Goal: Task Accomplishment & Management: Manage account settings

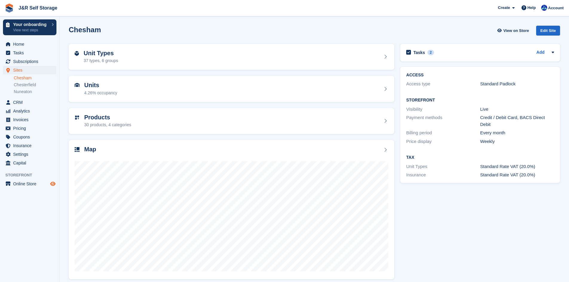
click at [51, 184] on icon "Preview store" at bounding box center [52, 183] width 5 height 5
click at [21, 78] on link "Chesham" at bounding box center [35, 78] width 43 height 6
click at [18, 137] on span "Coupons" at bounding box center [31, 137] width 36 height 8
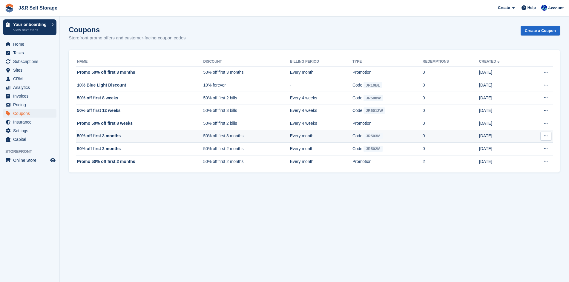
click at [114, 136] on td "50% off first 3 months" at bounding box center [139, 136] width 127 height 13
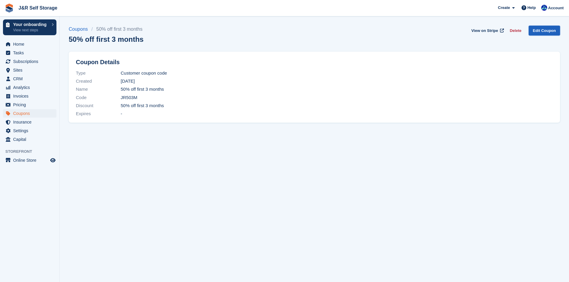
click at [546, 30] on link "Edit Coupon" at bounding box center [543, 31] width 31 height 10
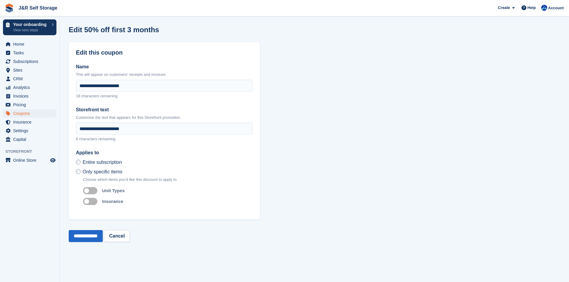
click at [87, 191] on label "Auto apply to unit types" at bounding box center [91, 190] width 17 height 1
click at [91, 237] on input "**********" at bounding box center [86, 236] width 34 height 12
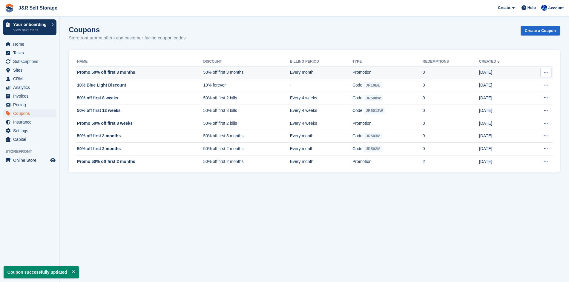
click at [104, 71] on td "Promo 50% off first 3 months" at bounding box center [139, 72] width 127 height 13
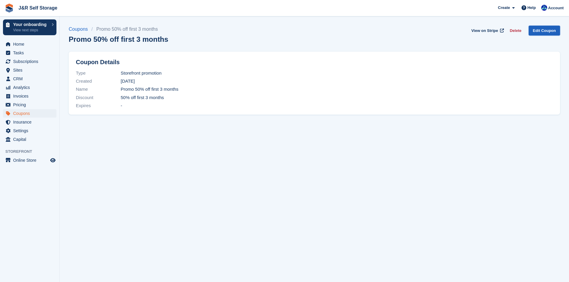
click at [548, 32] on link "Edit Coupon" at bounding box center [543, 31] width 31 height 10
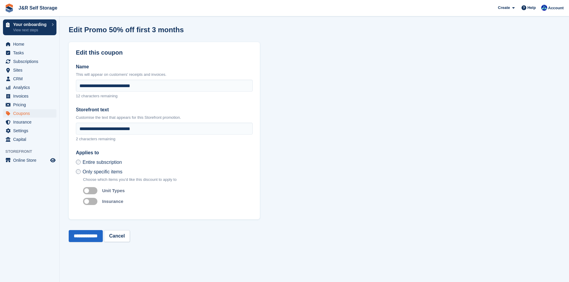
click at [88, 190] on label "Auto apply to unit types" at bounding box center [91, 190] width 17 height 1
click at [95, 236] on input "**********" at bounding box center [86, 236] width 34 height 12
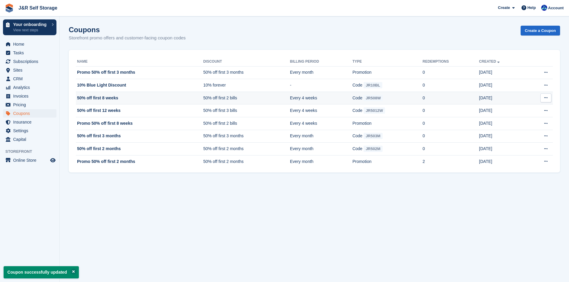
click at [544, 98] on icon at bounding box center [545, 98] width 3 height 4
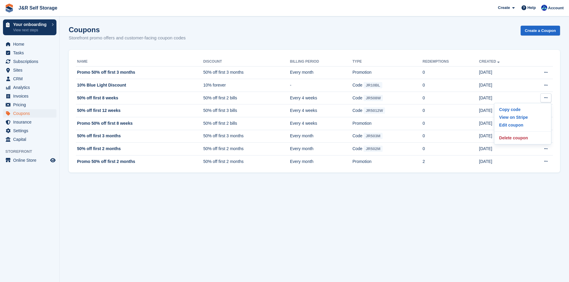
click at [385, 16] on section "Coupon successfully updated Coupons Storefront promo offers and customer-facing…" at bounding box center [314, 141] width 509 height 282
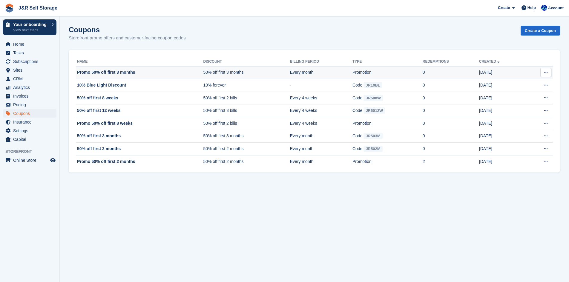
click at [371, 73] on td "Promotion" at bounding box center [387, 72] width 70 height 13
click at [114, 72] on td "Promo 50% off first 3 months" at bounding box center [139, 72] width 127 height 13
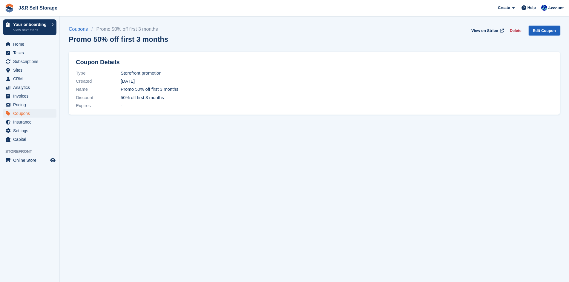
click at [543, 31] on link "Edit Coupon" at bounding box center [543, 31] width 31 height 10
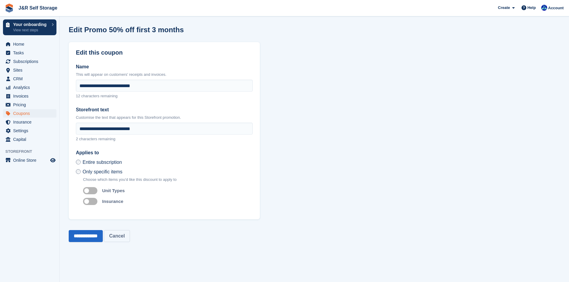
click at [128, 236] on link "Cancel" at bounding box center [117, 236] width 26 height 12
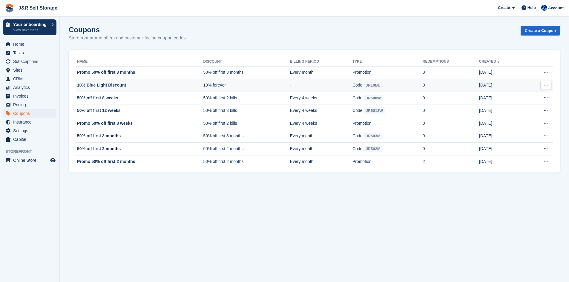
click at [115, 85] on td "10% Blue Light Discount" at bounding box center [139, 85] width 127 height 13
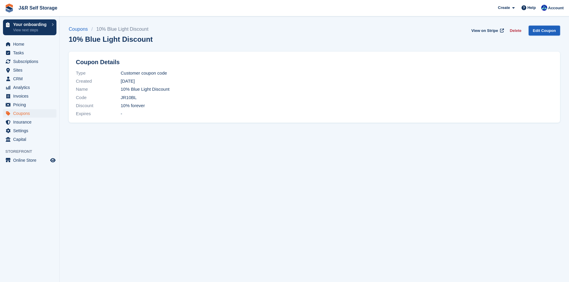
click at [544, 29] on link "Edit Coupon" at bounding box center [543, 31] width 31 height 10
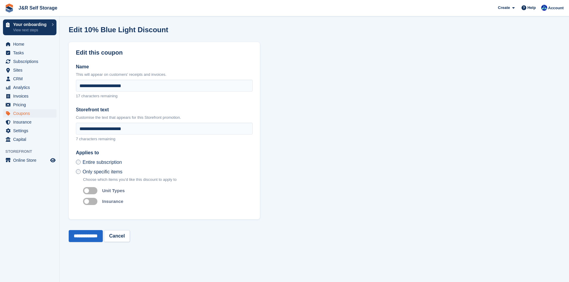
click at [86, 190] on label "Auto apply to unit types" at bounding box center [91, 190] width 17 height 1
click at [90, 237] on input "**********" at bounding box center [86, 236] width 34 height 12
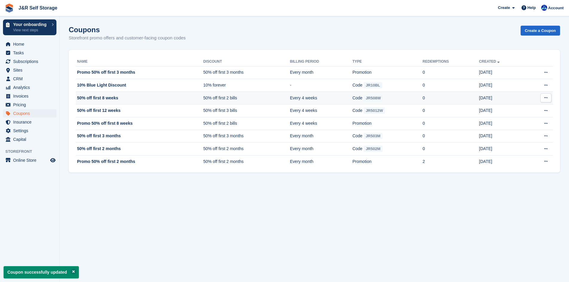
click at [104, 101] on td "50% off first 8 weeks" at bounding box center [139, 98] width 127 height 13
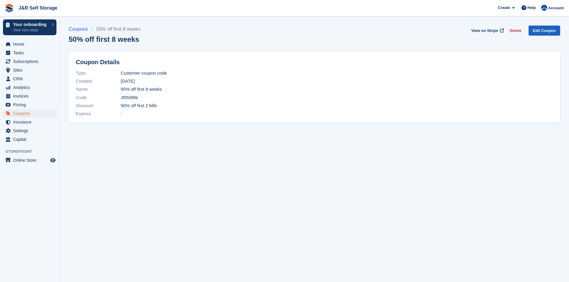
click at [546, 31] on link "Edit Coupon" at bounding box center [543, 31] width 31 height 10
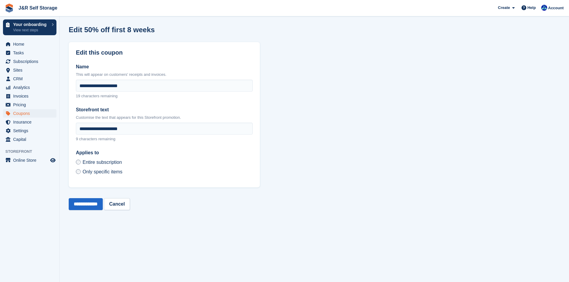
click at [81, 173] on label "Only specific items" at bounding box center [99, 172] width 47 height 6
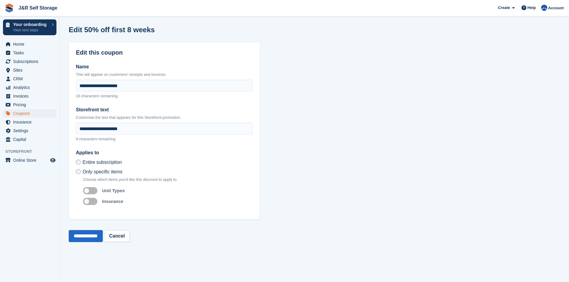
click at [86, 191] on label "Auto apply to unit types" at bounding box center [91, 190] width 17 height 1
click at [86, 238] on input "**********" at bounding box center [86, 236] width 34 height 12
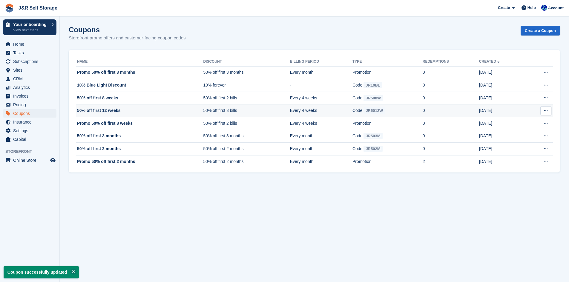
click at [95, 109] on td "50% off first 12 weeks" at bounding box center [139, 110] width 127 height 13
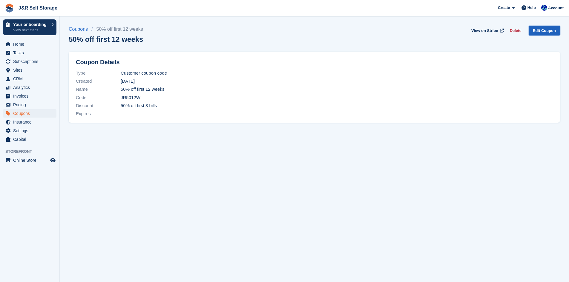
click at [541, 30] on link "Edit Coupon" at bounding box center [543, 31] width 31 height 10
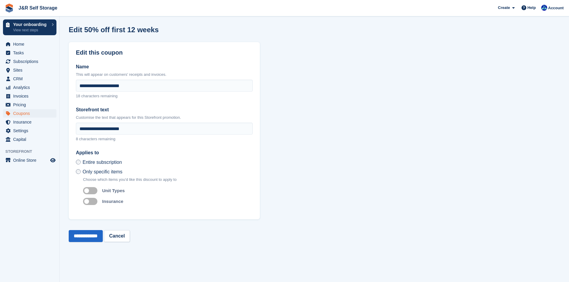
click at [90, 190] on label "Auto apply to unit types" at bounding box center [91, 190] width 17 height 1
click at [96, 236] on input "**********" at bounding box center [86, 236] width 34 height 12
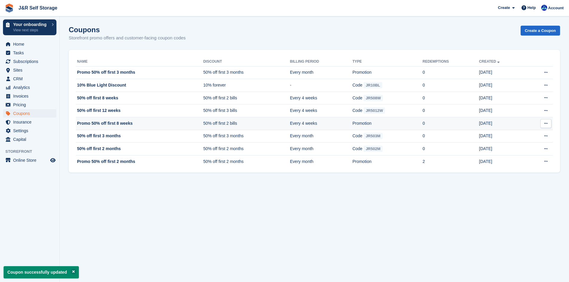
click at [95, 123] on td "Promo 50% off first 8 weeks" at bounding box center [139, 123] width 127 height 13
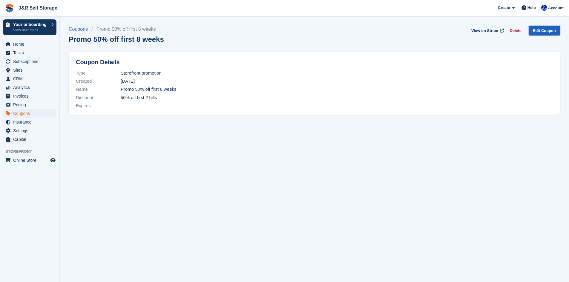
click at [549, 32] on link "Edit Coupon" at bounding box center [543, 31] width 31 height 10
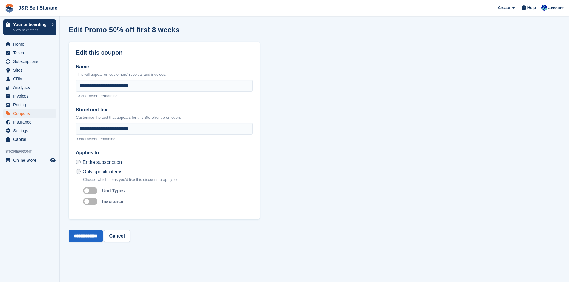
click at [87, 190] on label "Auto apply to unit types" at bounding box center [91, 190] width 17 height 1
click at [91, 239] on input "**********" at bounding box center [86, 236] width 34 height 12
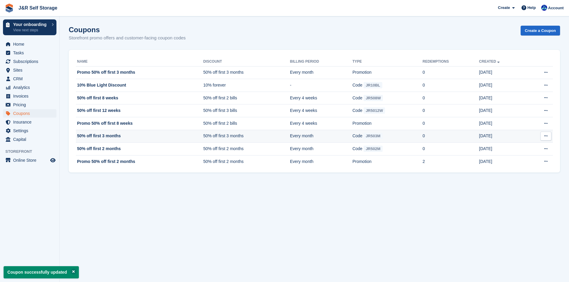
click at [107, 136] on td "50% off first 3 months" at bounding box center [139, 136] width 127 height 13
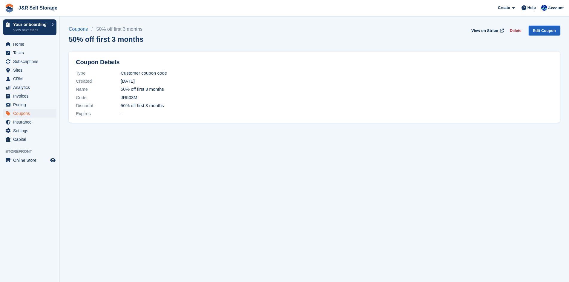
click at [549, 35] on link "Edit Coupon" at bounding box center [543, 31] width 31 height 10
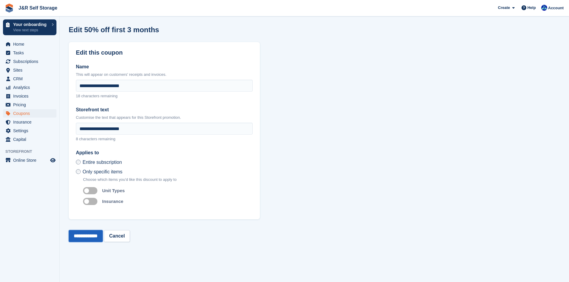
click at [98, 237] on input "**********" at bounding box center [86, 236] width 34 height 12
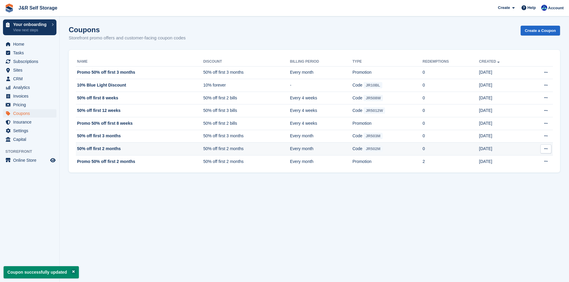
click at [108, 153] on td "50% off first 2 months" at bounding box center [139, 149] width 127 height 13
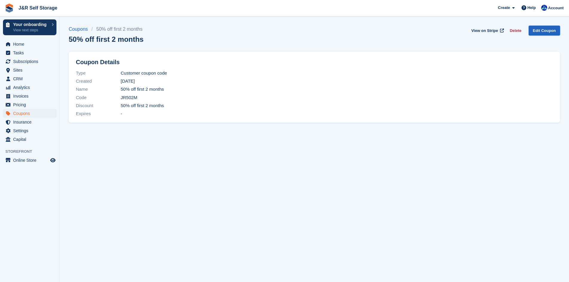
click at [553, 30] on link "Edit Coupon" at bounding box center [543, 31] width 31 height 10
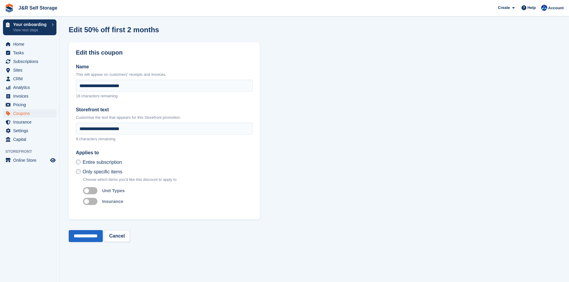
click at [95, 191] on label "Auto apply to unit types" at bounding box center [91, 190] width 17 height 1
click at [93, 233] on input "**********" at bounding box center [86, 236] width 34 height 12
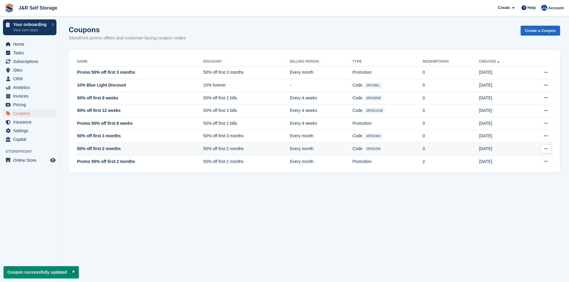
click at [98, 152] on td "50% off first 2 months" at bounding box center [139, 149] width 127 height 13
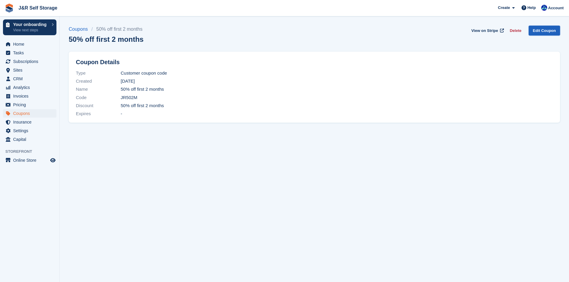
click at [539, 30] on link "Edit Coupon" at bounding box center [543, 31] width 31 height 10
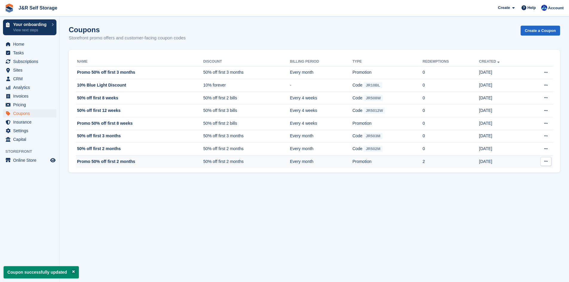
click at [103, 162] on td "Promo 50% off first 2 months" at bounding box center [139, 161] width 127 height 13
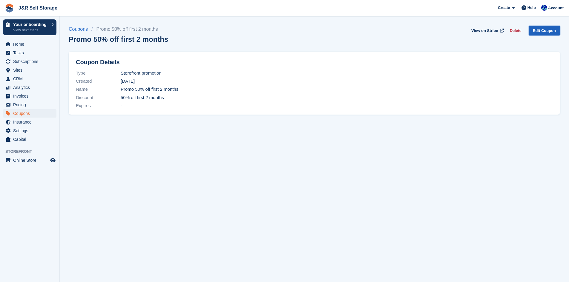
click at [543, 27] on link "Edit Coupon" at bounding box center [543, 31] width 31 height 10
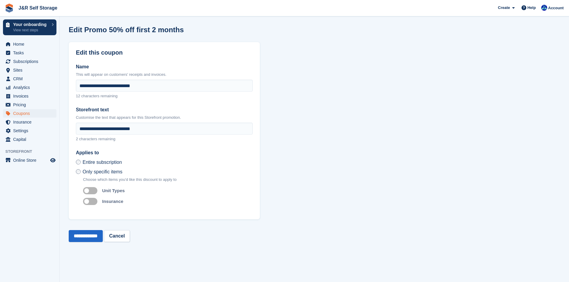
click at [89, 191] on label "Auto apply to unit types" at bounding box center [91, 190] width 17 height 1
click at [94, 239] on input "**********" at bounding box center [86, 236] width 34 height 12
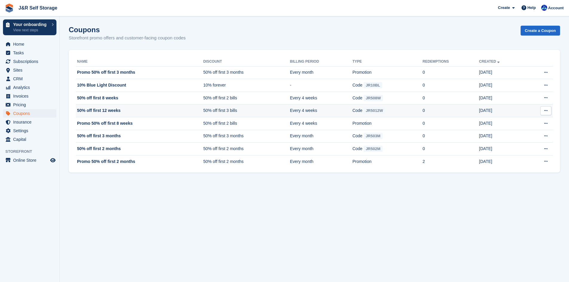
click at [543, 112] on button at bounding box center [545, 110] width 11 height 9
